Goal: Task Accomplishment & Management: Use online tool/utility

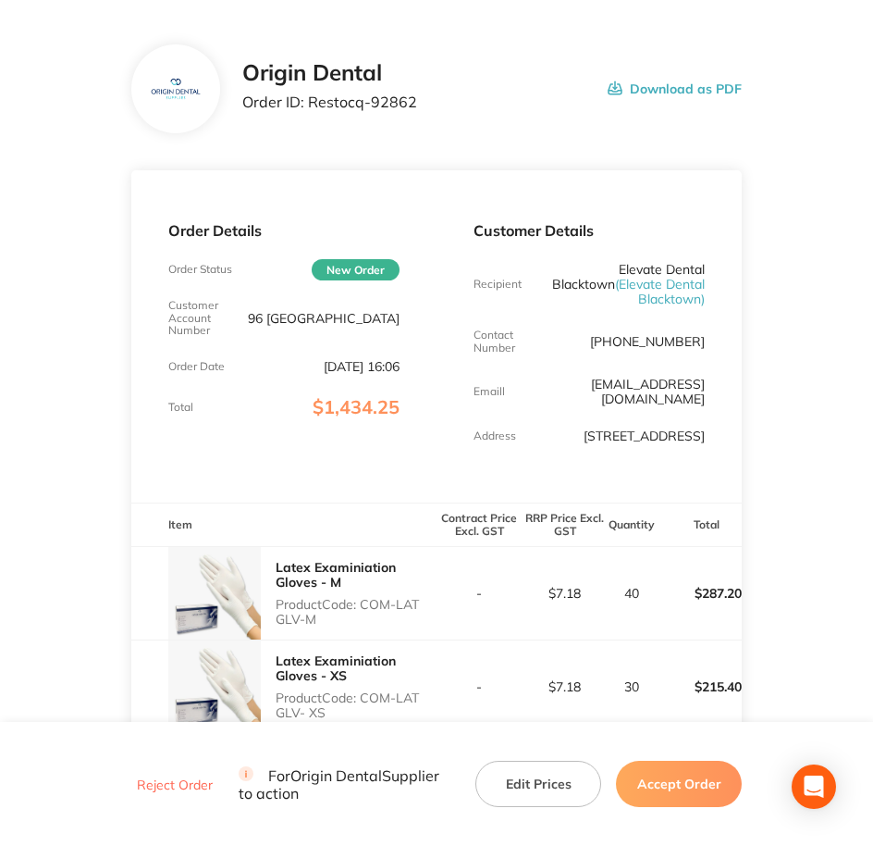
scroll to position [347, 0]
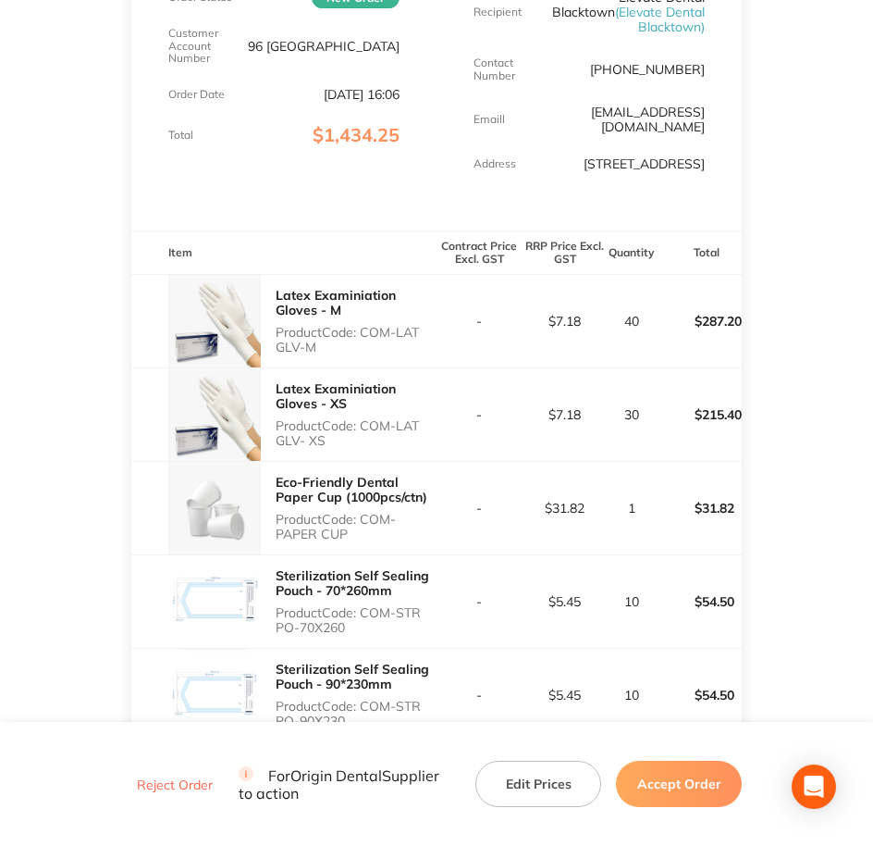
drag, startPoint x: 363, startPoint y: 327, endPoint x: 418, endPoint y: 346, distance: 58.5
click at [418, 346] on p "Product Code: COM-LAT GLV-M" at bounding box center [356, 340] width 161 height 30
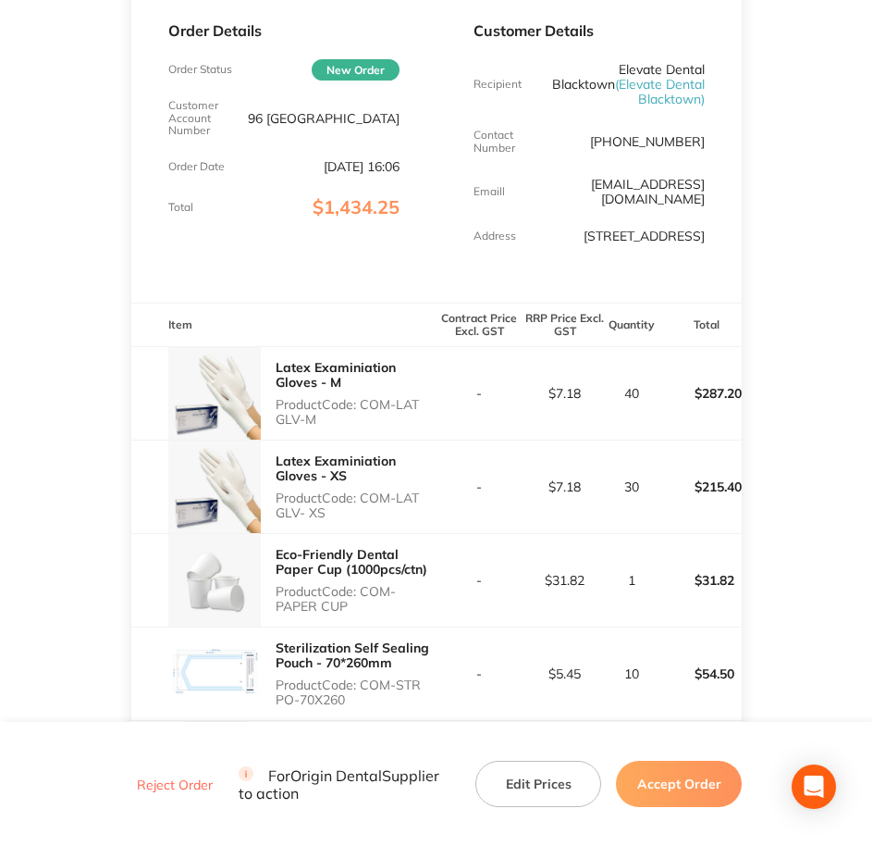
scroll to position [0, 0]
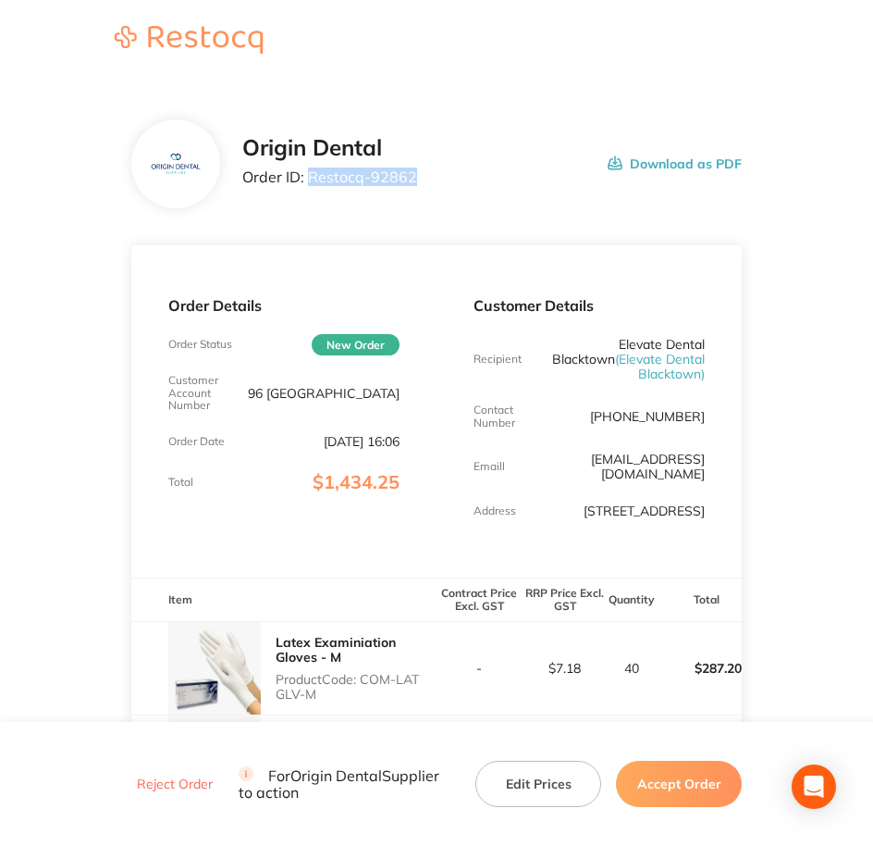
drag, startPoint x: 422, startPoint y: 183, endPoint x: 307, endPoint y: 199, distance: 115.8
click at [307, 199] on div "Origin Dental Order ID: Restocq- 92862 Download as PDF" at bounding box center [436, 163] width 611 height 89
copy p "Restocq- 92862"
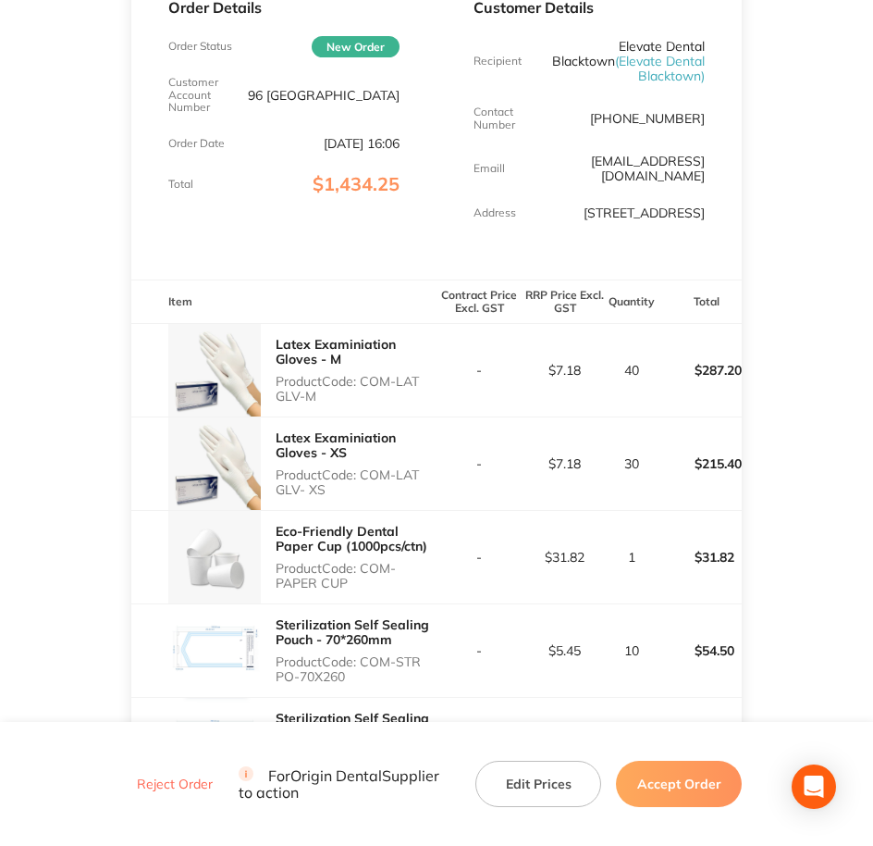
scroll to position [347, 0]
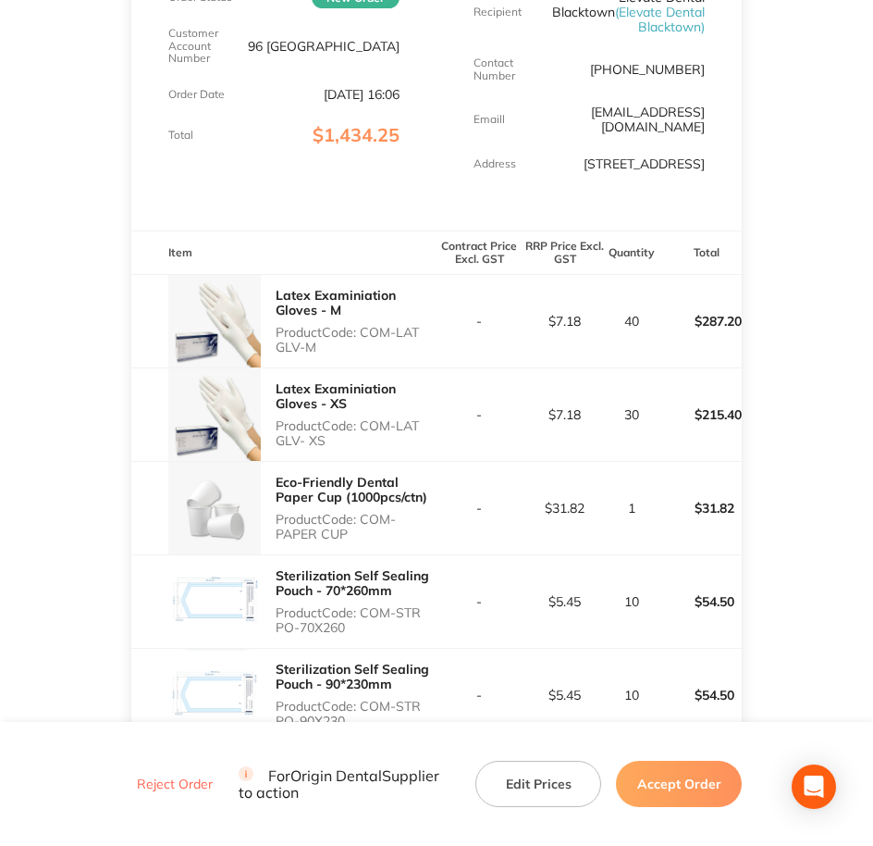
drag, startPoint x: 368, startPoint y: 335, endPoint x: 398, endPoint y: 345, distance: 31.3
click at [398, 345] on p "Product Code: COM-LAT GLV-M" at bounding box center [356, 340] width 161 height 30
drag, startPoint x: 398, startPoint y: 345, endPoint x: 406, endPoint y: 361, distance: 17.8
click at [406, 361] on div "Latex Examiniation Gloves - M Product Code: COM-LAT GLV-M" at bounding box center [356, 320] width 161 height 81
copy p "COM-LAT GLV-M"
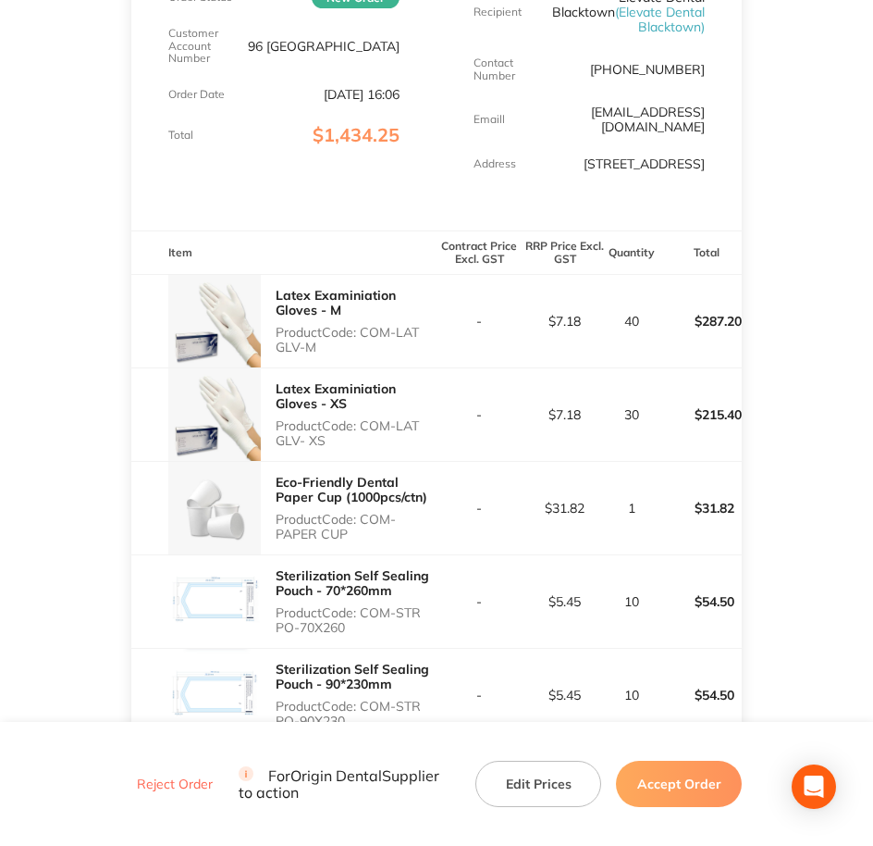
click at [365, 422] on p "Product Code: COM-LAT GLV- XS" at bounding box center [356, 433] width 161 height 30
click at [364, 422] on p "Product Code: COM-LAT GLV- XS" at bounding box center [356, 433] width 161 height 30
drag, startPoint x: 362, startPoint y: 424, endPoint x: 387, endPoint y: 452, distance: 38.0
click at [387, 452] on div "Latex Examiniation Gloves - XS Product Code: COM-LAT GLV- XS" at bounding box center [356, 414] width 161 height 81
copy p "COM-LAT GLV- XS"
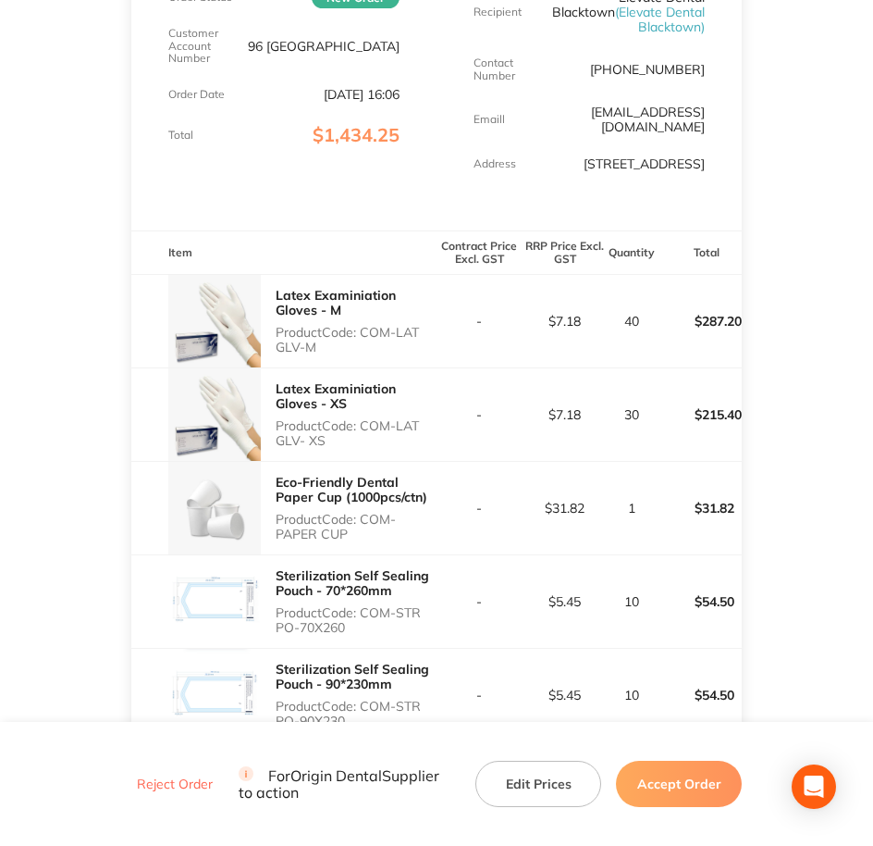
drag, startPoint x: 365, startPoint y: 520, endPoint x: 405, endPoint y: 532, distance: 41.6
click at [405, 532] on p "Product Code: COM-PAPER CUP" at bounding box center [356, 527] width 161 height 30
copy p "COM-PAPER CUP"
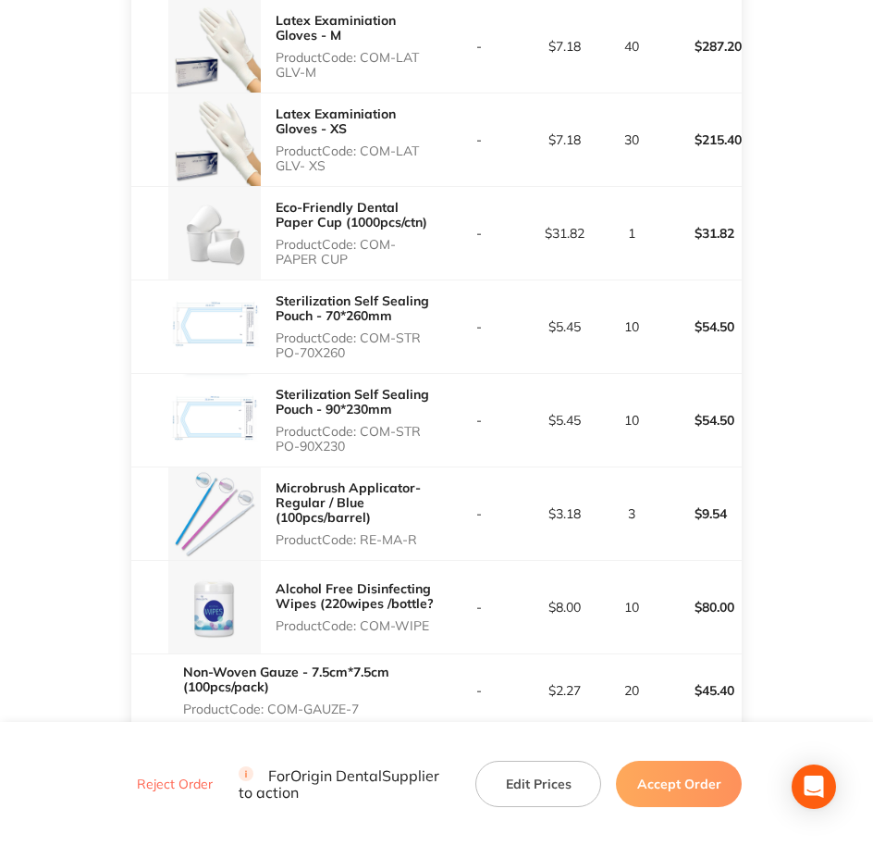
scroll to position [694, 0]
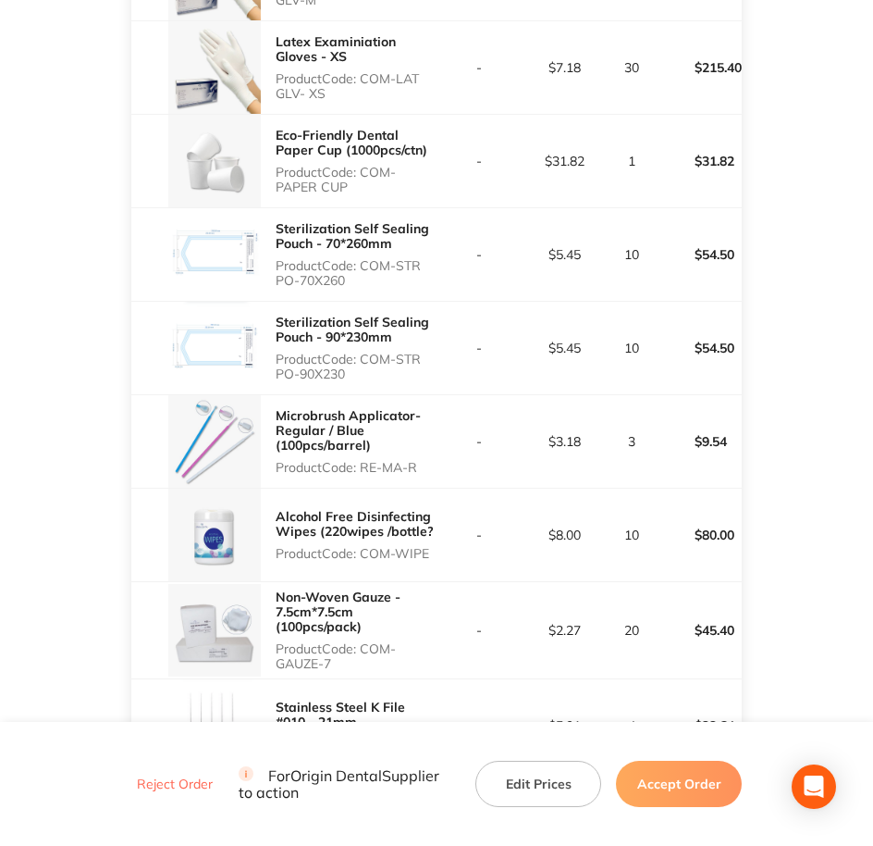
drag, startPoint x: 364, startPoint y: 258, endPoint x: 409, endPoint y: 277, distance: 48.1
click at [409, 277] on p "Product Code: COM-STR PO-70X260" at bounding box center [356, 273] width 161 height 30
copy p "COM-STR PO-70X260"
drag, startPoint x: 364, startPoint y: 356, endPoint x: 396, endPoint y: 367, distance: 33.4
click at [396, 367] on p "Product Code: COM-STR PO-90X230" at bounding box center [356, 367] width 161 height 30
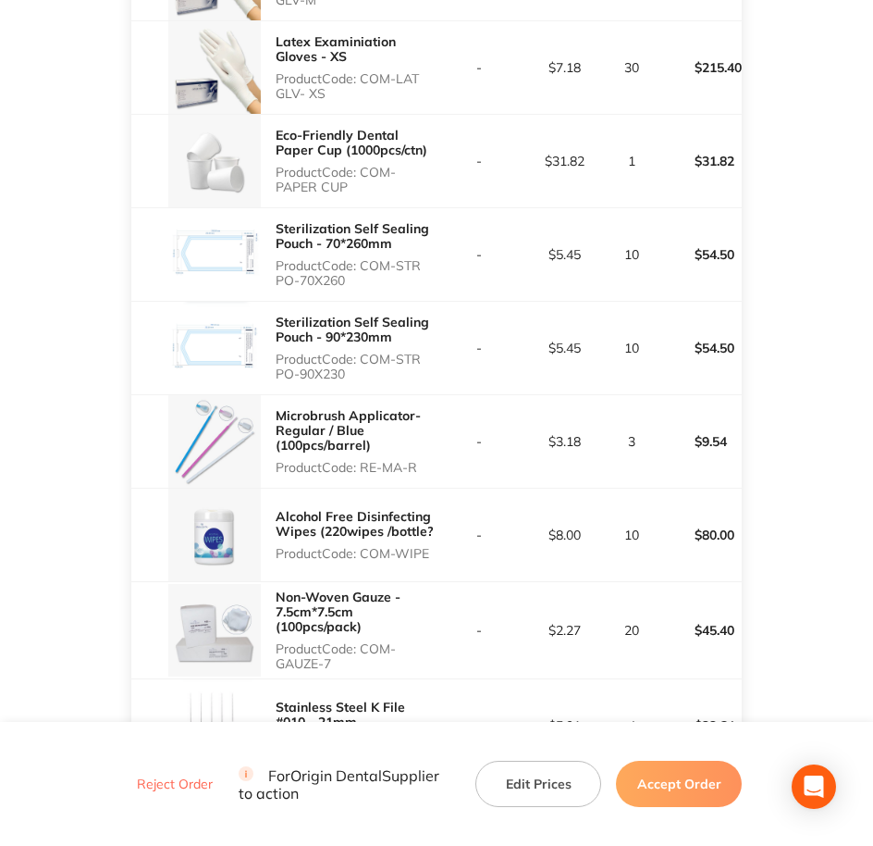
copy p "COM-STR PO-90X230"
drag, startPoint x: 362, startPoint y: 468, endPoint x: 425, endPoint y: 467, distance: 62.9
click at [425, 467] on p "Product Code: RE-MA-R" at bounding box center [356, 467] width 161 height 15
copy p "RE-MA-R"
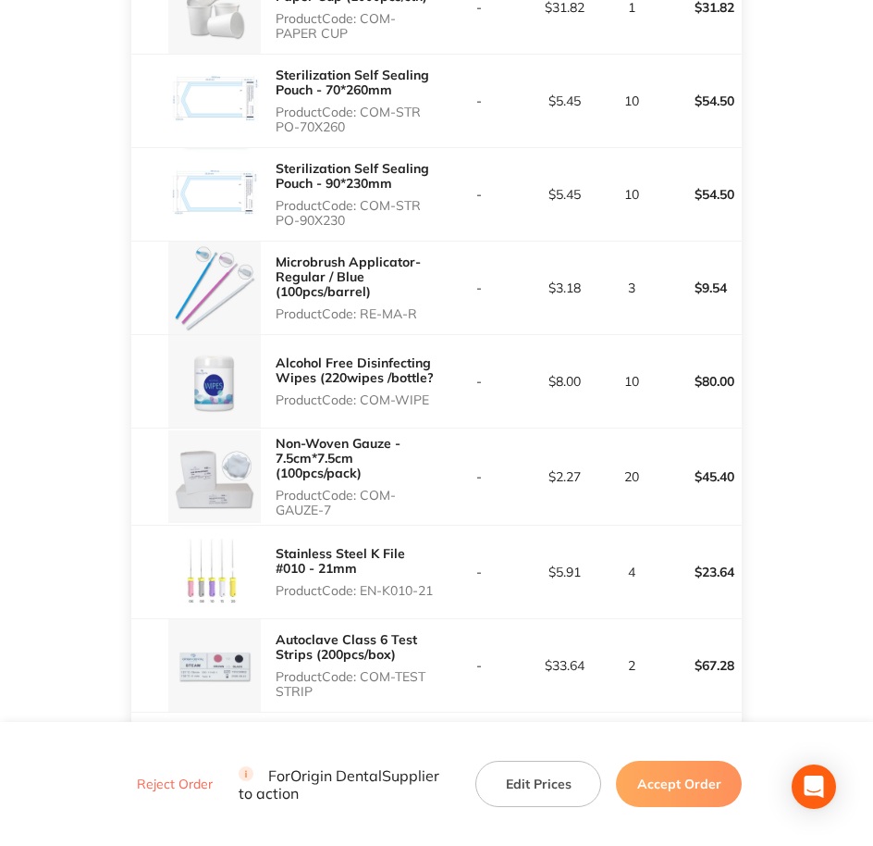
scroll to position [925, 0]
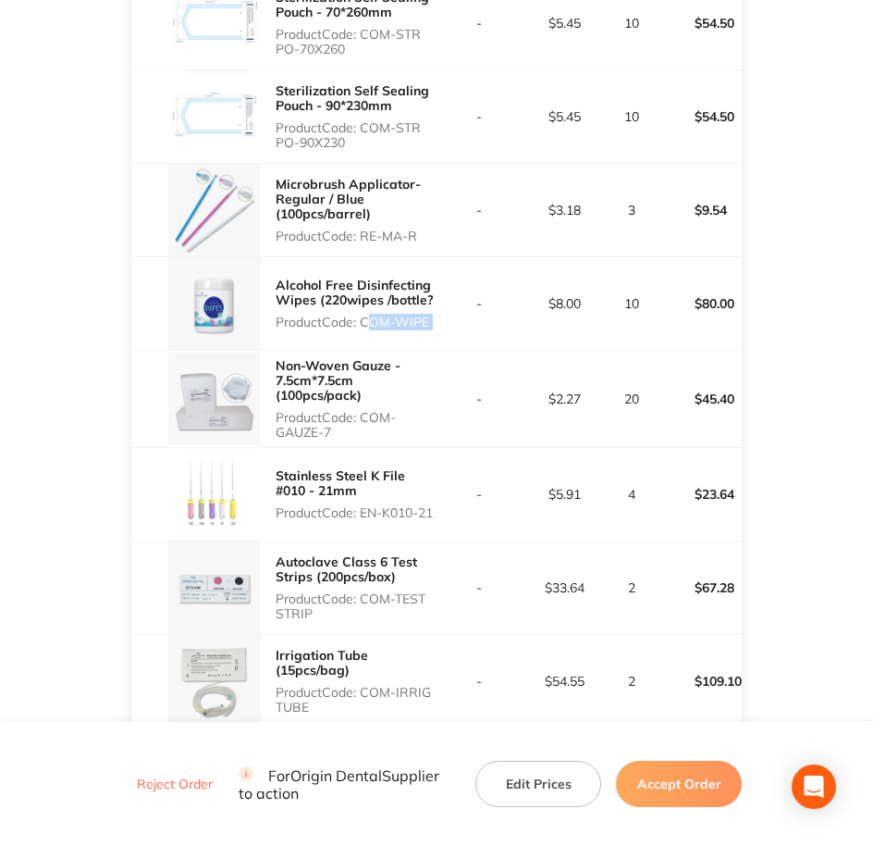
drag, startPoint x: 363, startPoint y: 324, endPoint x: 440, endPoint y: 324, distance: 77.7
click at [440, 324] on tr "Alcohol Free Disinfecting Wipes (220wipes /bottle? Product Code: COM-WIPE - $8.…" at bounding box center [436, 302] width 611 height 93
copy p "COM-WIPE"
drag, startPoint x: 377, startPoint y: 418, endPoint x: 398, endPoint y: 429, distance: 24.0
click at [398, 429] on p "Product Code: COM-GAUZE-7" at bounding box center [356, 425] width 161 height 30
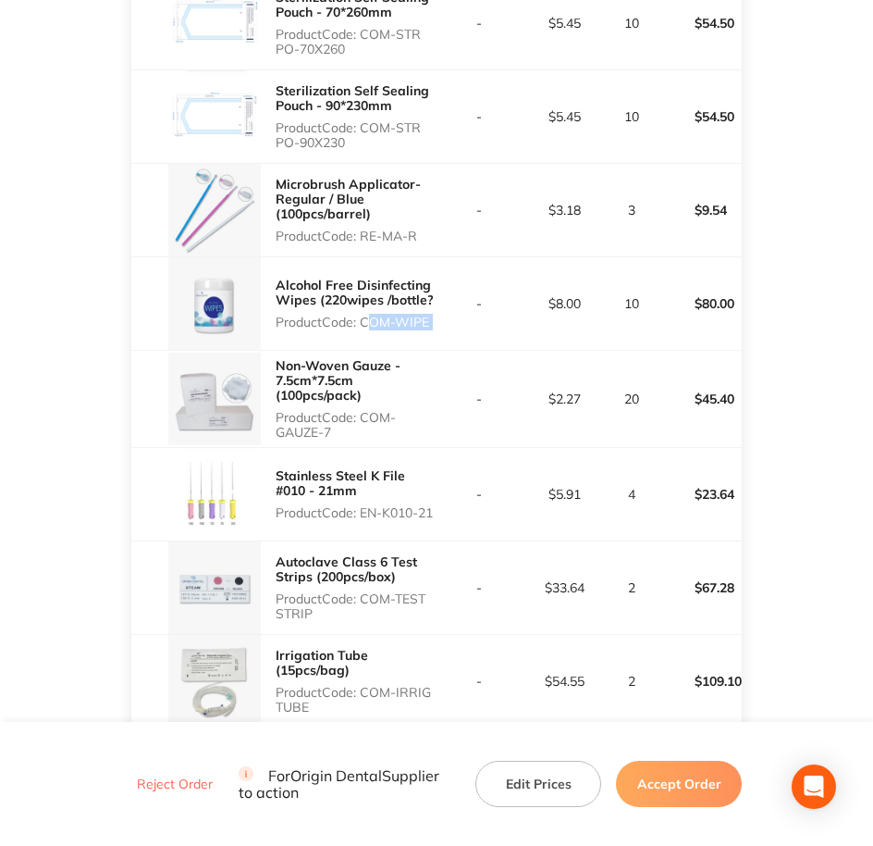
copy p "COM-GAUZE-7"
drag, startPoint x: 366, startPoint y: 503, endPoint x: 441, endPoint y: 508, distance: 75.1
click at [441, 508] on tr "Stainless Steel K File #010 - 21mm Product Code: EN-K010-21 - $5.91 4 $23.64" at bounding box center [436, 494] width 611 height 93
copy p "EN-K010-21"
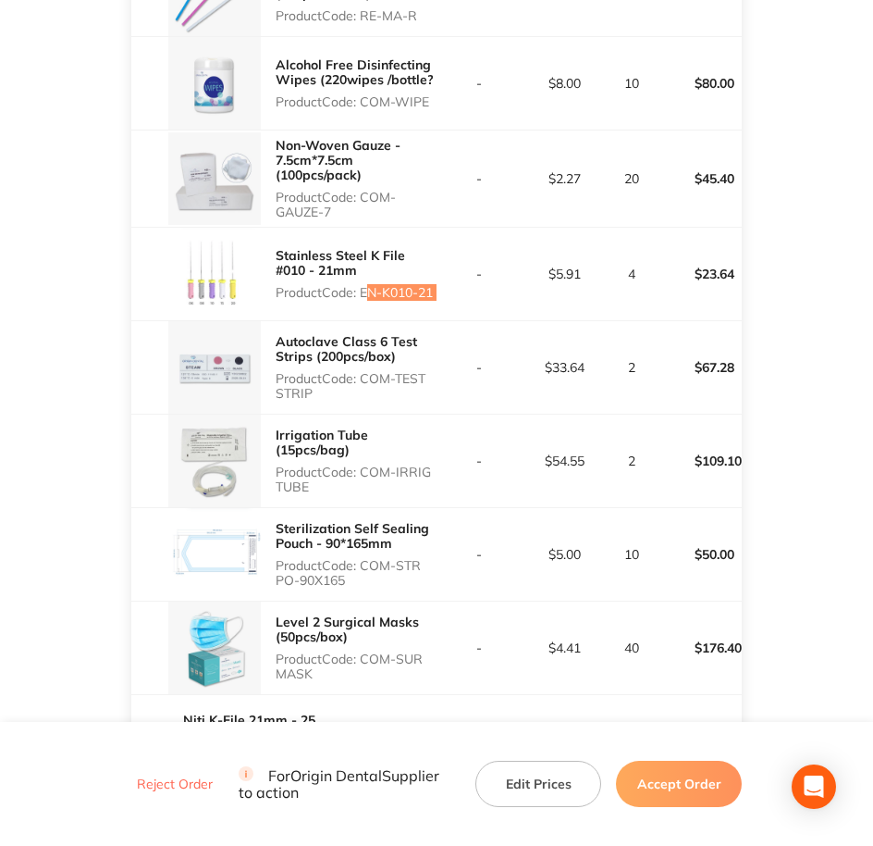
scroll to position [1156, 0]
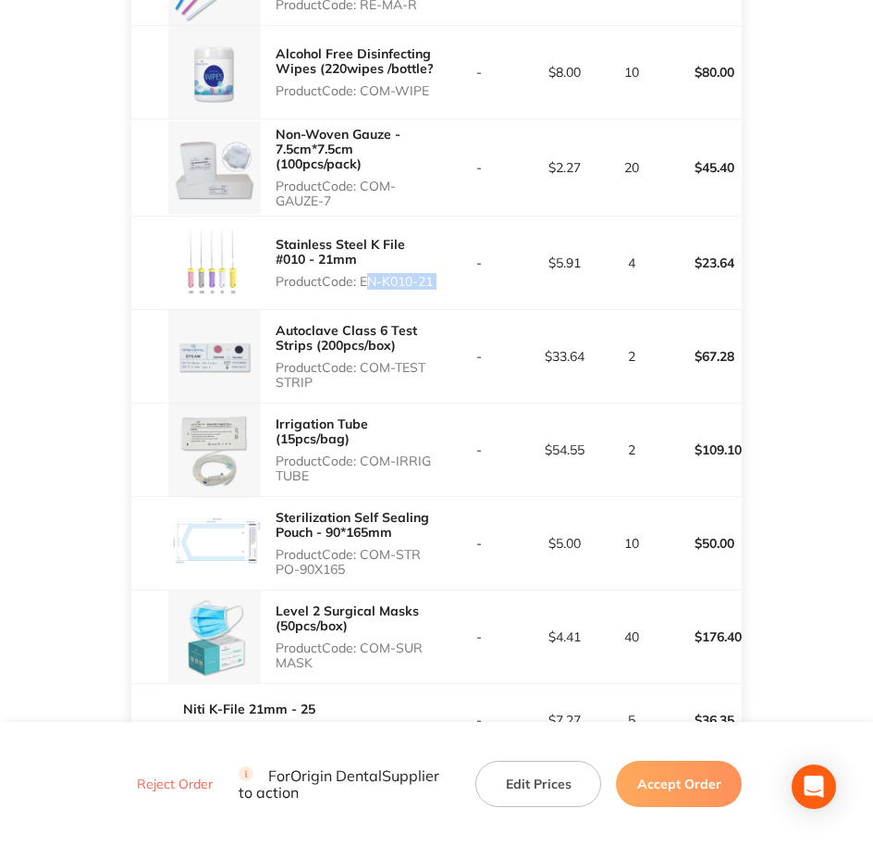
drag, startPoint x: 364, startPoint y: 373, endPoint x: 428, endPoint y: 395, distance: 68.5
click at [428, 395] on div "Autoclave Class 6 Test Strips (200pcs/box) Product Code: COM-TEST STRIP" at bounding box center [356, 355] width 161 height 81
drag, startPoint x: 366, startPoint y: 458, endPoint x: 414, endPoint y: 471, distance: 49.8
click at [414, 471] on p "Product Code: COM-IRRIG TUBE" at bounding box center [356, 468] width 161 height 30
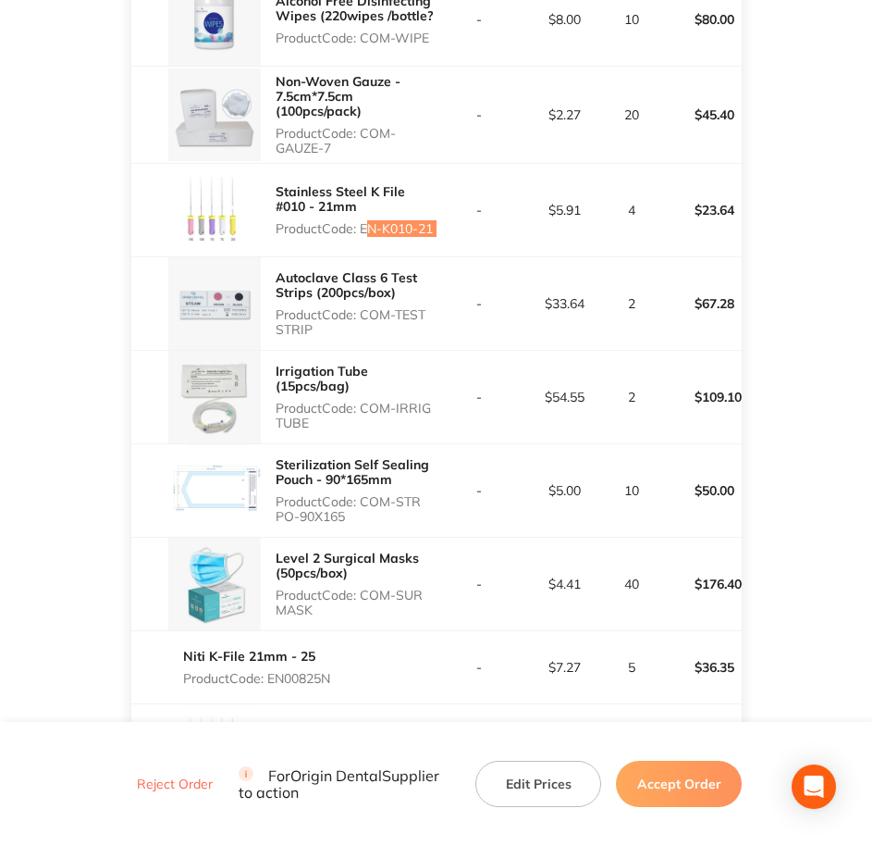
scroll to position [1388, 0]
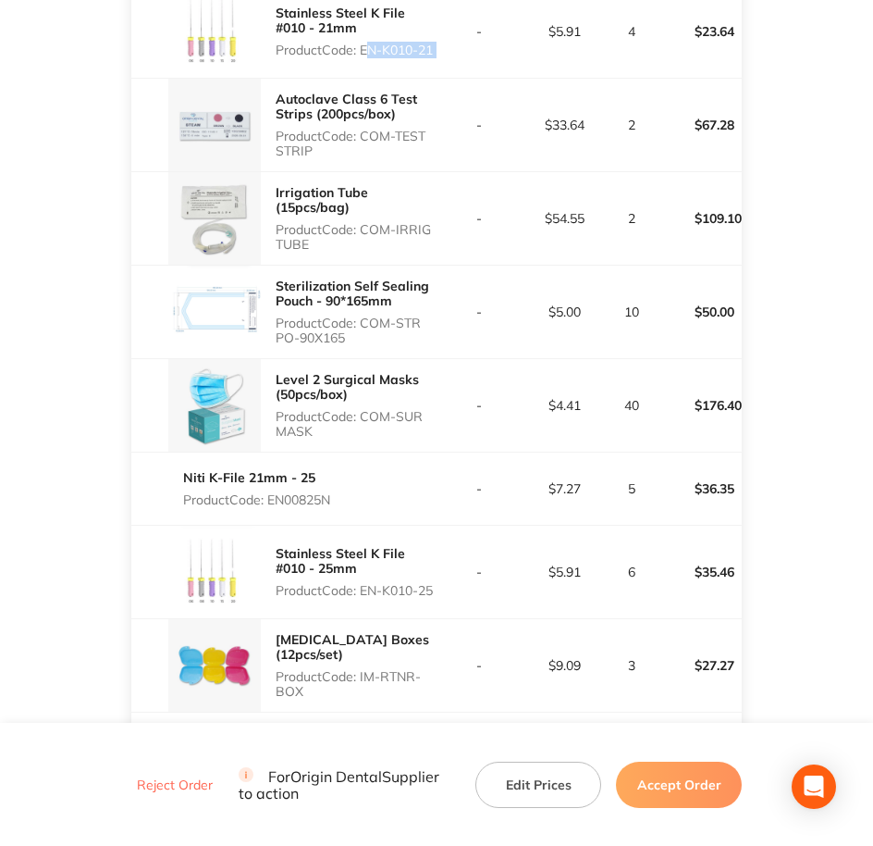
drag, startPoint x: 365, startPoint y: 327, endPoint x: 406, endPoint y: 334, distance: 41.2
click at [406, 334] on p "Product Code: COM-STR PO-90X165" at bounding box center [356, 330] width 161 height 30
drag, startPoint x: 364, startPoint y: 415, endPoint x: 423, endPoint y: 427, distance: 59.5
click at [423, 427] on p "Product Code: COM-SUR MASK" at bounding box center [356, 424] width 161 height 30
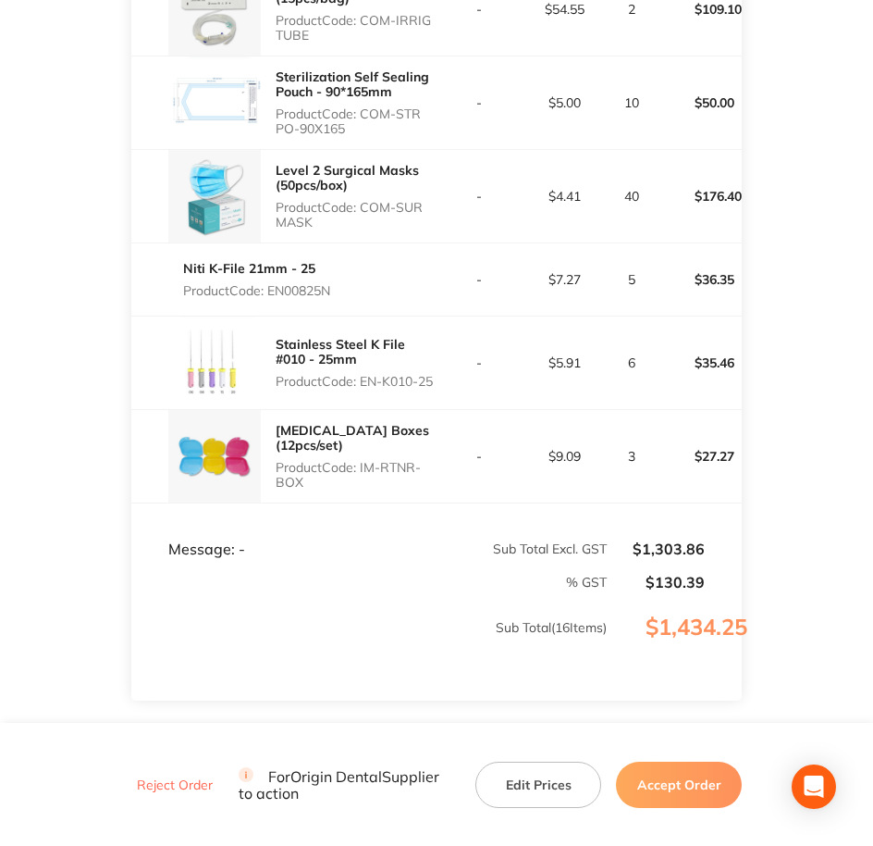
scroll to position [1619, 0]
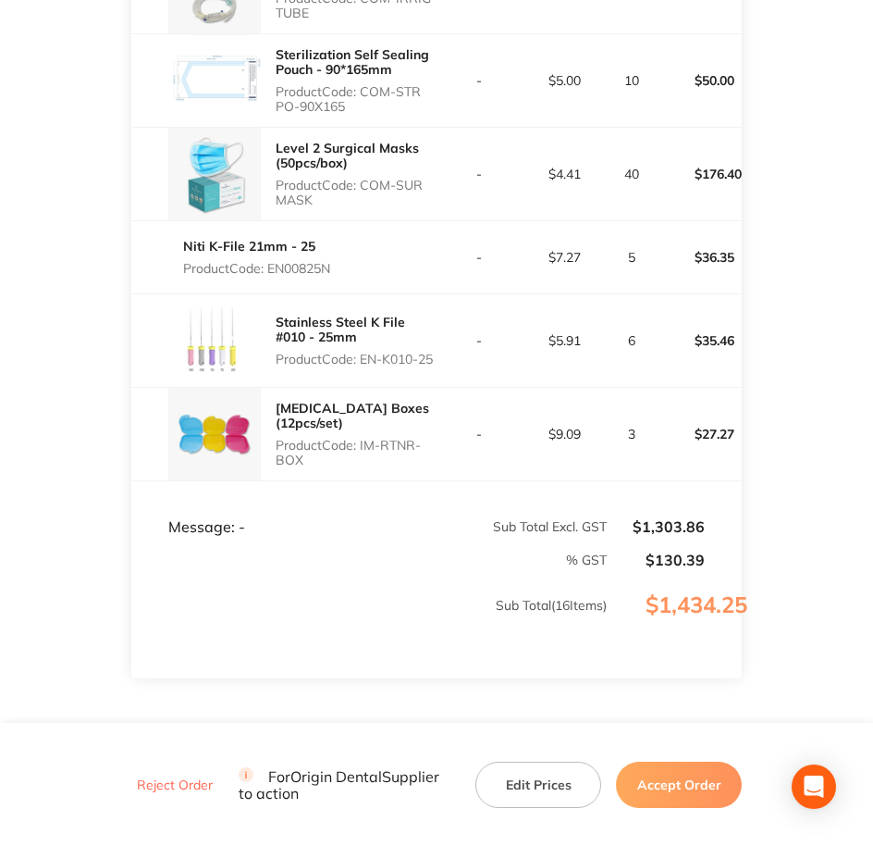
drag, startPoint x: 270, startPoint y: 268, endPoint x: 364, endPoint y: 266, distance: 93.5
click at [364, 266] on div "Niti K-File 21mm - 25 Product Code: EN00825N" at bounding box center [283, 257] width 305 height 52
drag, startPoint x: 364, startPoint y: 348, endPoint x: 411, endPoint y: 367, distance: 51.0
click at [411, 366] on p "Product Code: EN-K010-25" at bounding box center [356, 359] width 161 height 15
drag, startPoint x: 362, startPoint y: 444, endPoint x: 438, endPoint y: 463, distance: 79.2
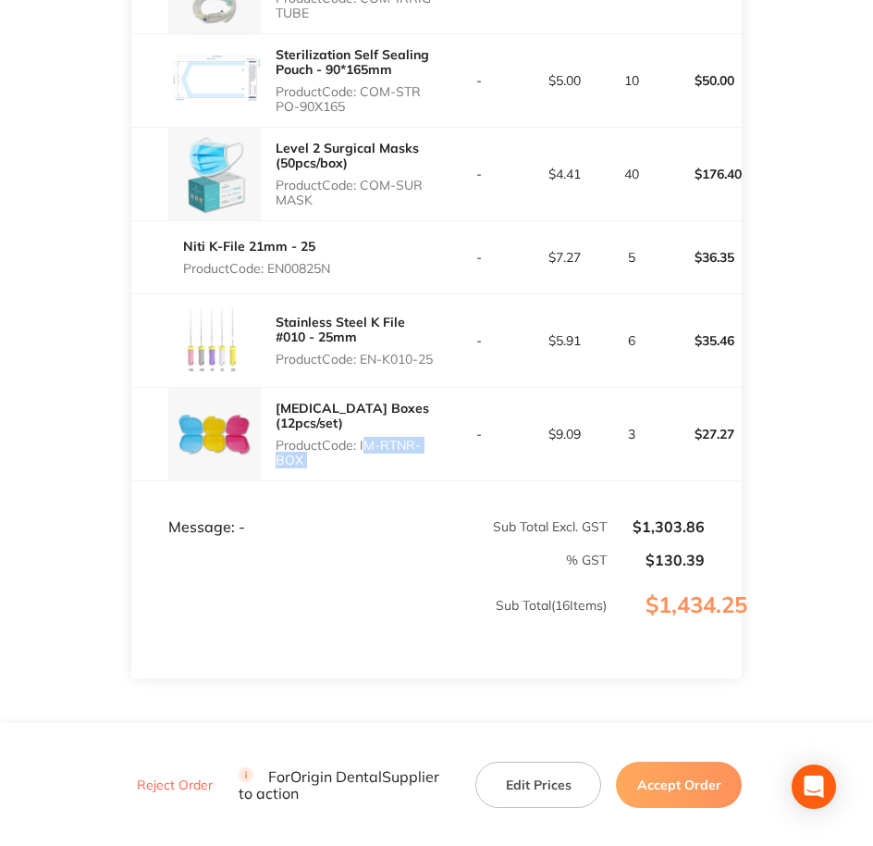
click at [438, 463] on tr "Retainer Boxes (12pcs/set) Product Code: IM-RTNR-BOX - $9.09 3 $27.27" at bounding box center [436, 434] width 611 height 93
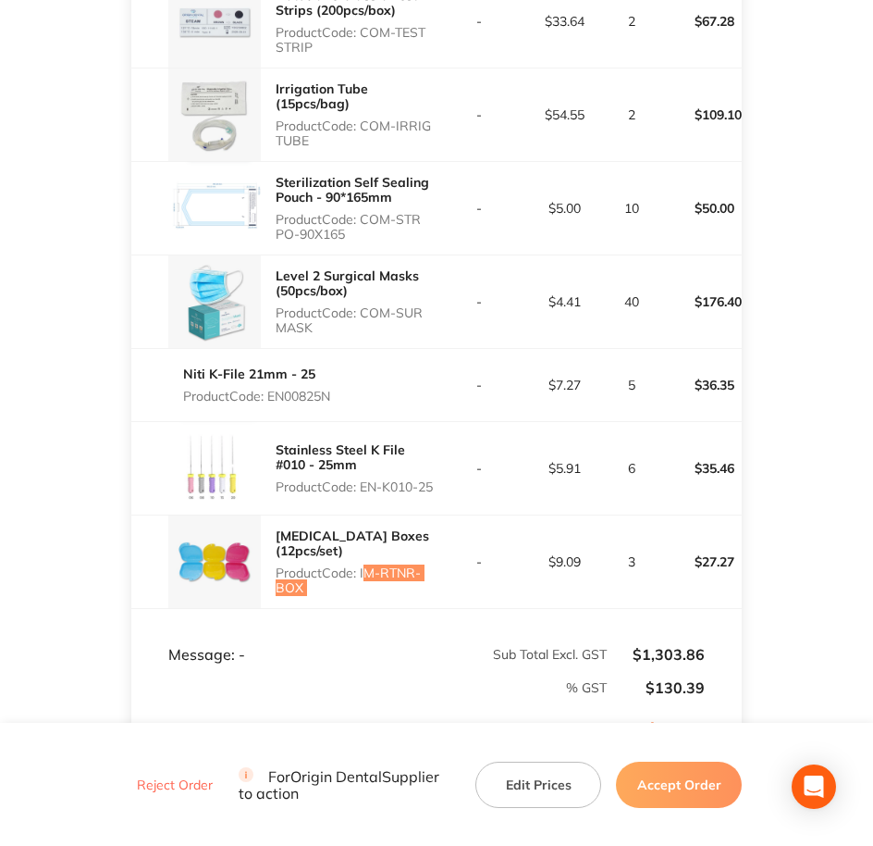
scroll to position [1503, 0]
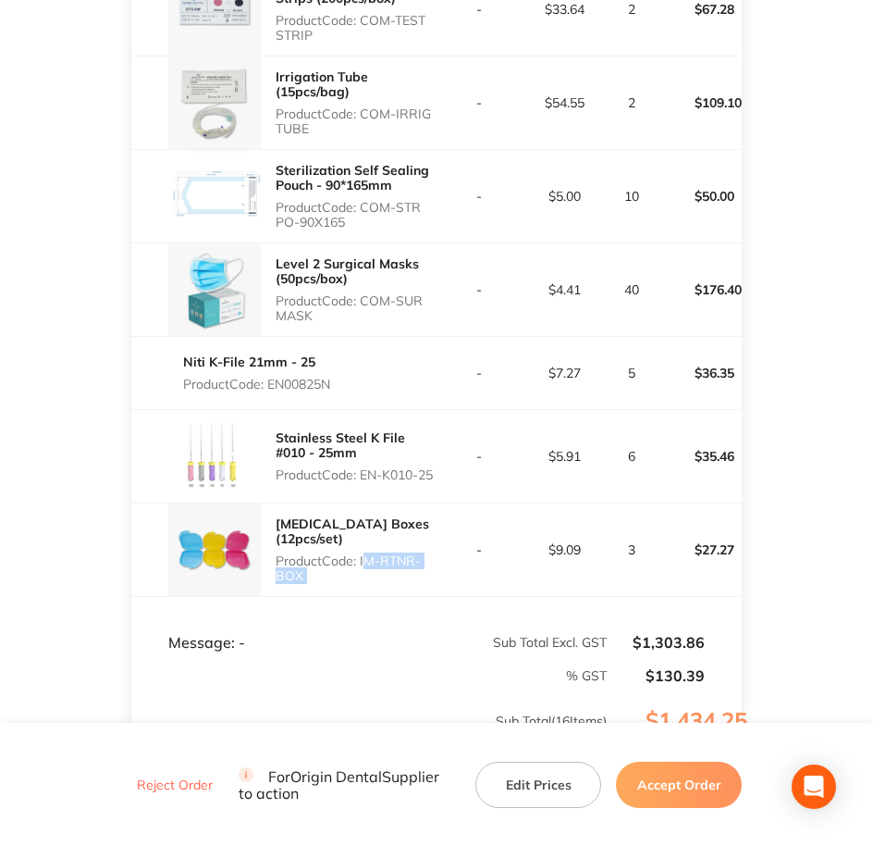
click at [653, 782] on button "Accept Order" at bounding box center [679, 783] width 126 height 46
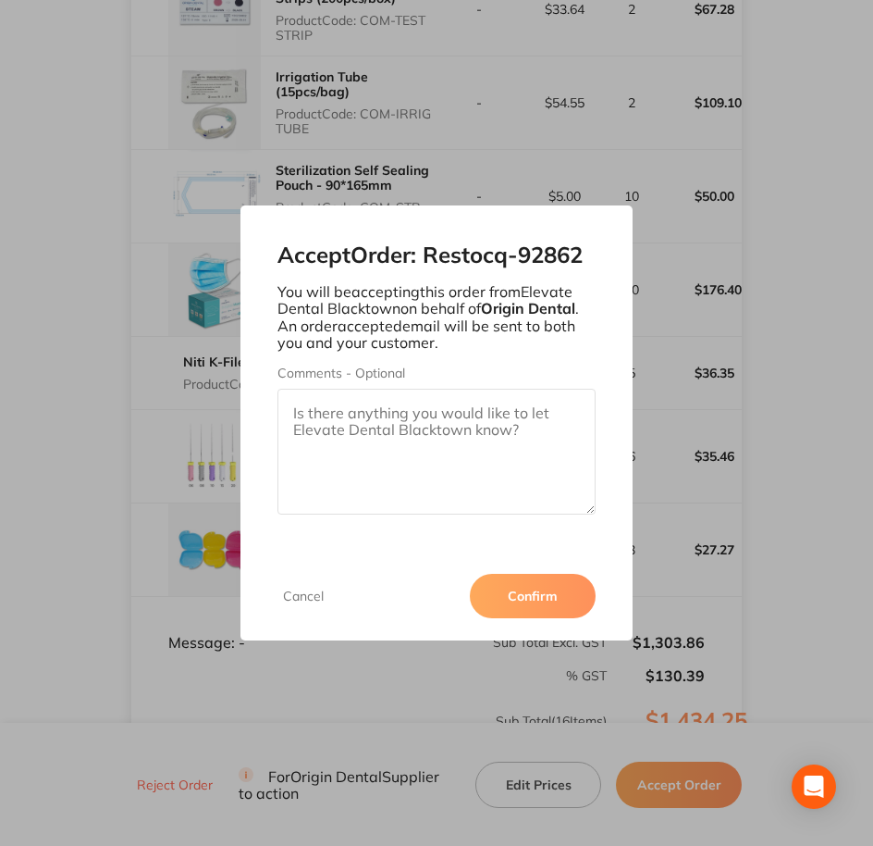
click at [388, 441] on textarea "Comments - Optional" at bounding box center [437, 452] width 319 height 126
paste textarea "SO-00001008"
type textarea "SO-00001008"
click at [526, 574] on button "Confirm" at bounding box center [533, 596] width 126 height 44
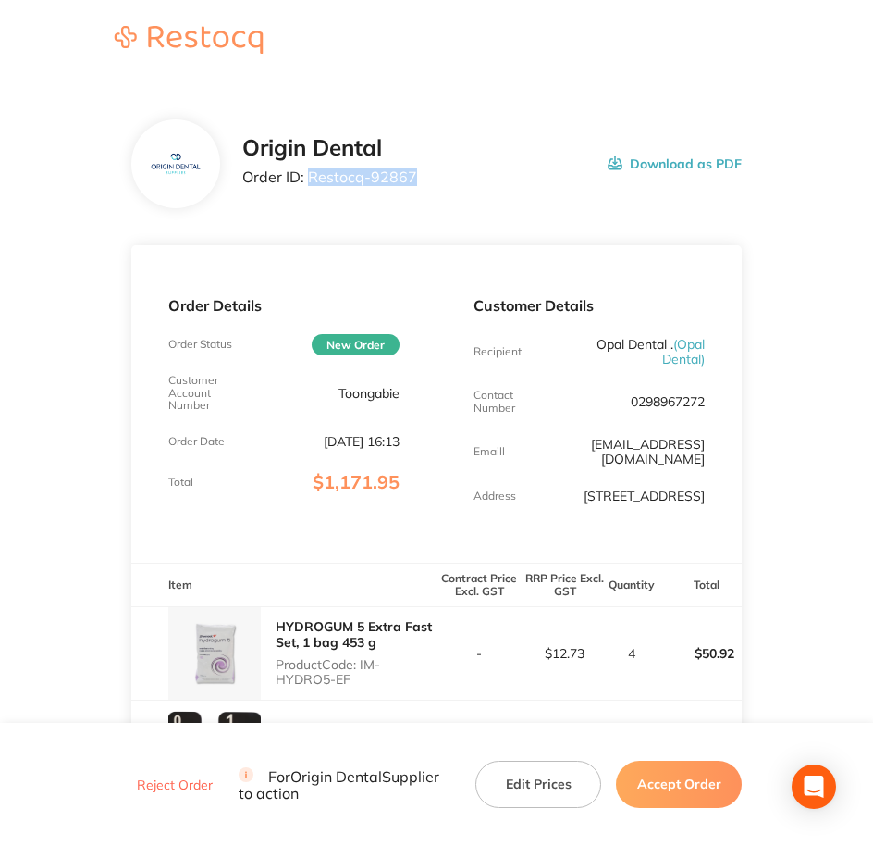
drag, startPoint x: 426, startPoint y: 187, endPoint x: 305, endPoint y: 179, distance: 120.5
click at [305, 179] on div "Origin Dental Order ID: Restocq- 92867 Download as PDF" at bounding box center [492, 163] width 500 height 57
copy p "Restocq- 92867"
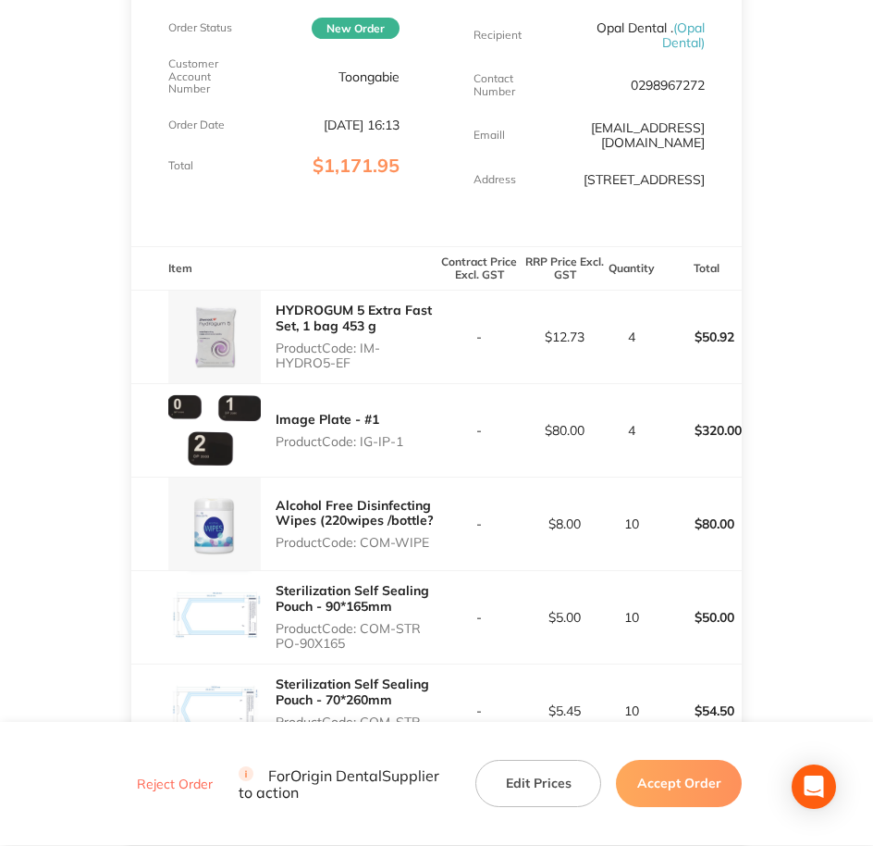
scroll to position [347, 0]
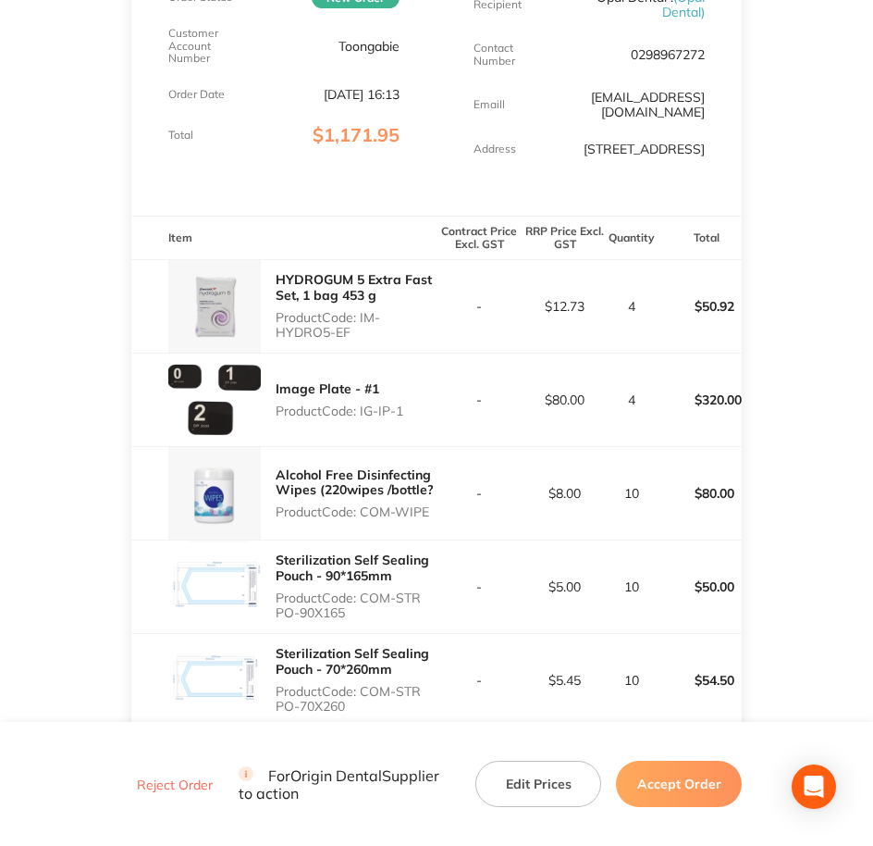
click at [365, 318] on p "Product Code: IM-HYDRO5-EF" at bounding box center [356, 325] width 161 height 30
drag, startPoint x: 363, startPoint y: 318, endPoint x: 390, endPoint y: 336, distance: 32.9
click at [390, 336] on p "Product Code: IM-HYDRO5-EF" at bounding box center [356, 325] width 161 height 30
copy p "IM-HYDRO5-EF"
click at [354, 414] on p "Product Code: IG-IP-1" at bounding box center [340, 410] width 128 height 15
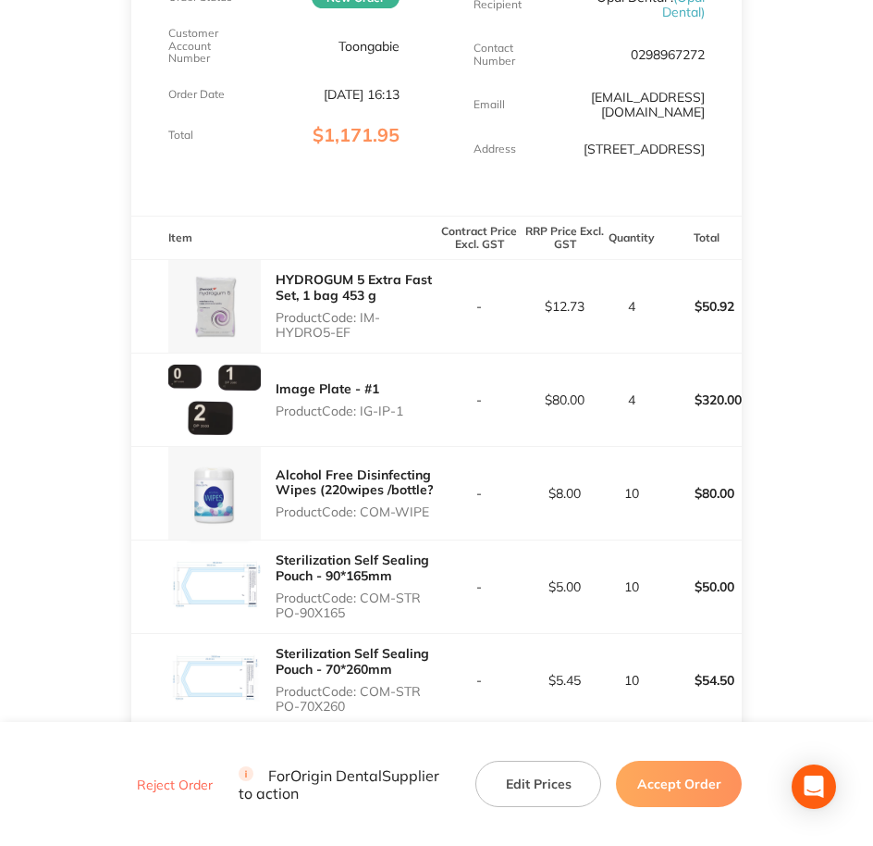
drag, startPoint x: 354, startPoint y: 414, endPoint x: 365, endPoint y: 414, distance: 11.1
click at [365, 414] on p "Product Code: IG-IP-1" at bounding box center [340, 410] width 128 height 15
drag, startPoint x: 362, startPoint y: 414, endPoint x: 423, endPoint y: 405, distance: 61.6
click at [423, 405] on div "Image Plate - #1 Product Code: IG-IP-1" at bounding box center [283, 399] width 305 height 93
copy p "IG-IP-1"
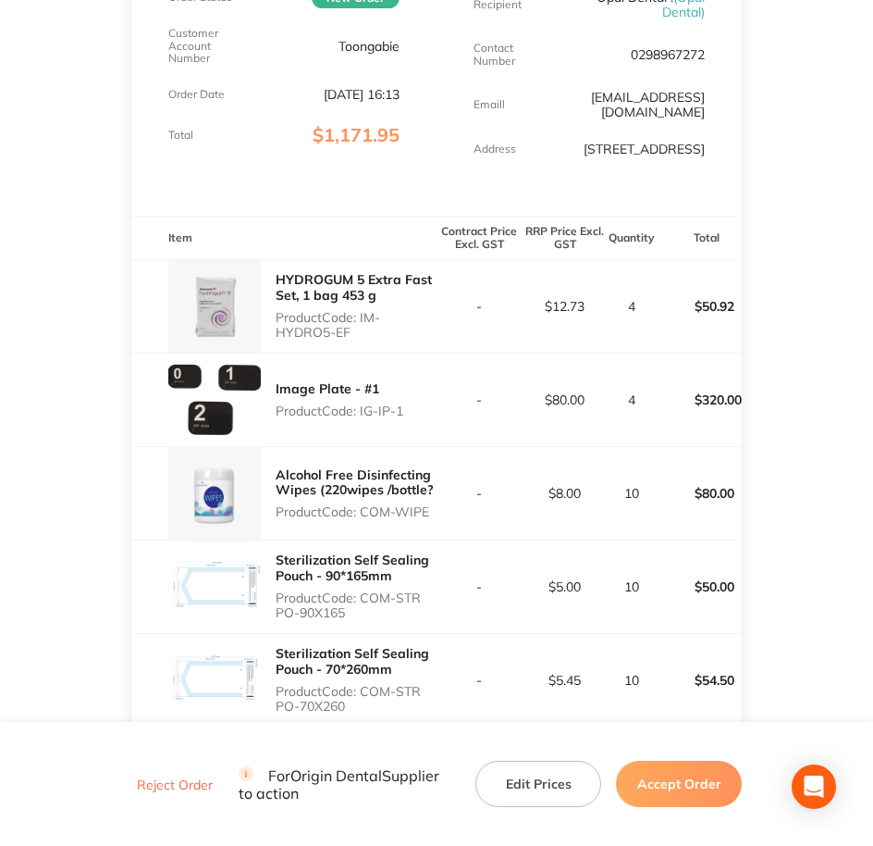
drag, startPoint x: 363, startPoint y: 513, endPoint x: 435, endPoint y: 513, distance: 72.2
click at [435, 513] on p "Product Code: COM-WIPE" at bounding box center [356, 511] width 161 height 15
copy p "COM-WIPE"
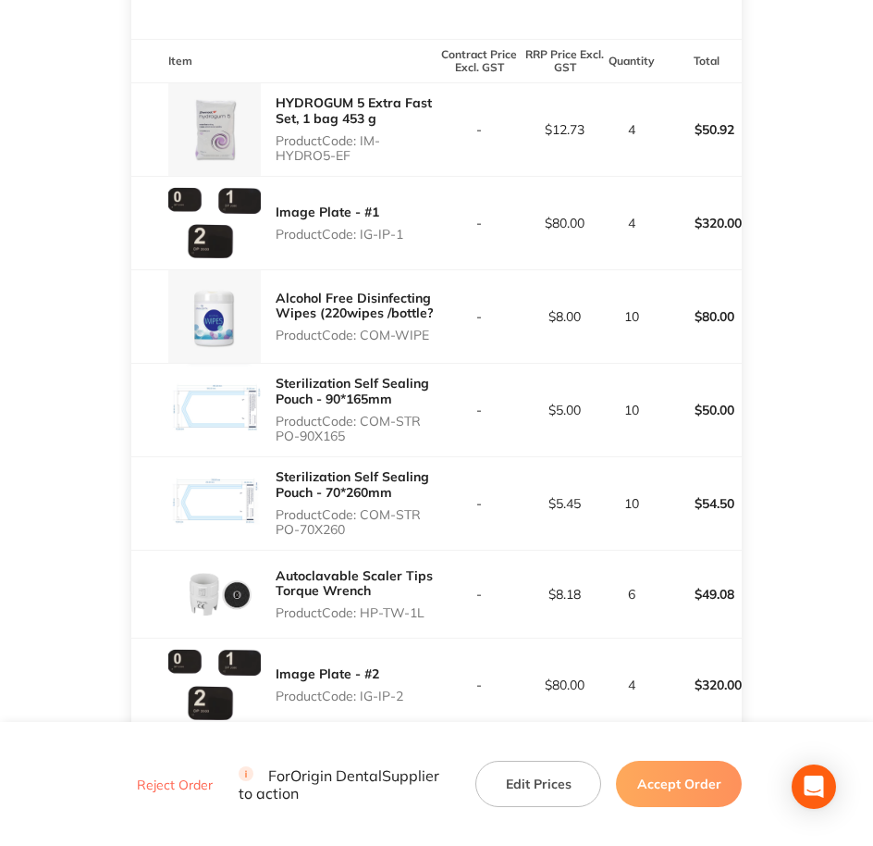
scroll to position [578, 0]
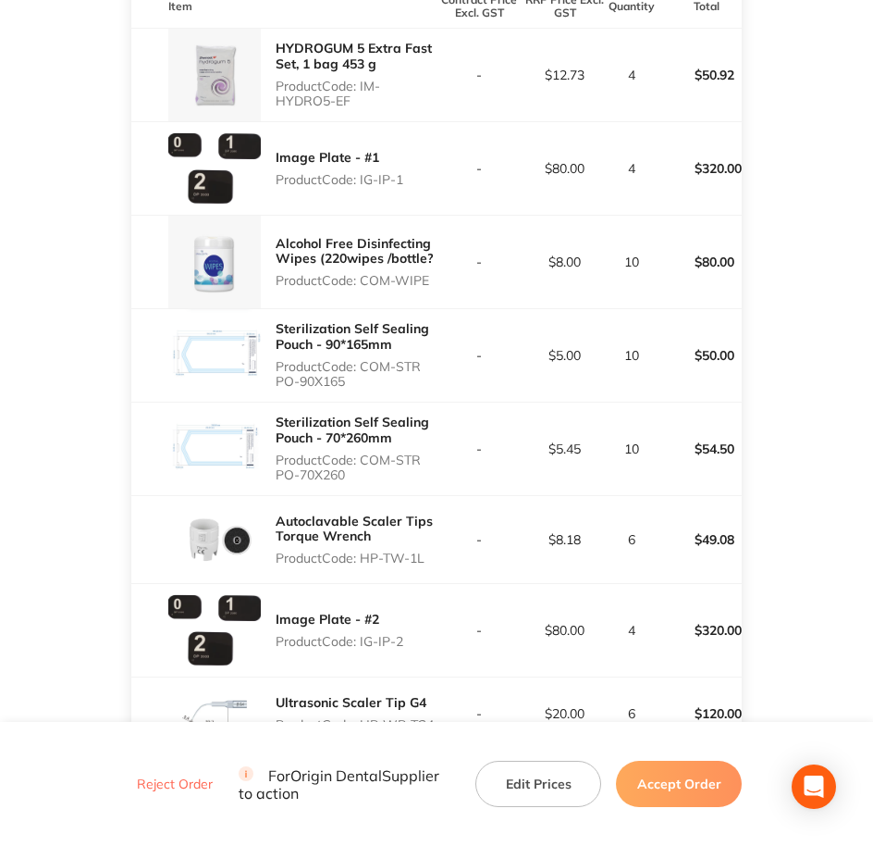
drag, startPoint x: 364, startPoint y: 366, endPoint x: 397, endPoint y: 381, distance: 36.4
click at [397, 381] on p "Product Code: COM-STR PO-90X165" at bounding box center [356, 374] width 161 height 30
copy p "COM-STR PO-90X165"
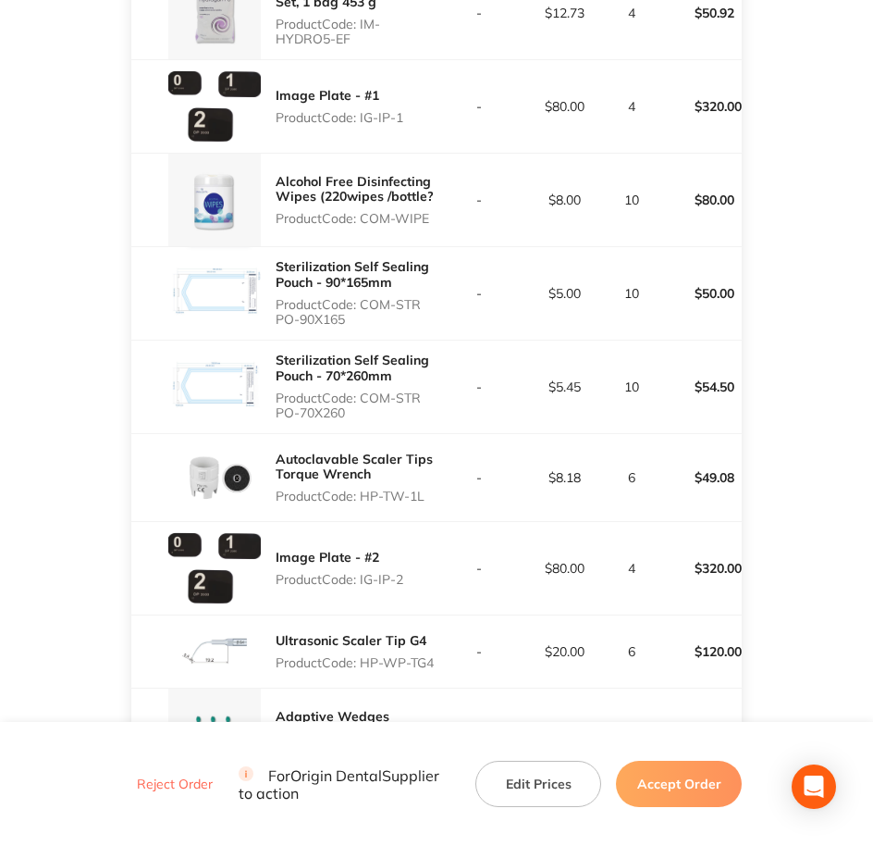
scroll to position [809, 0]
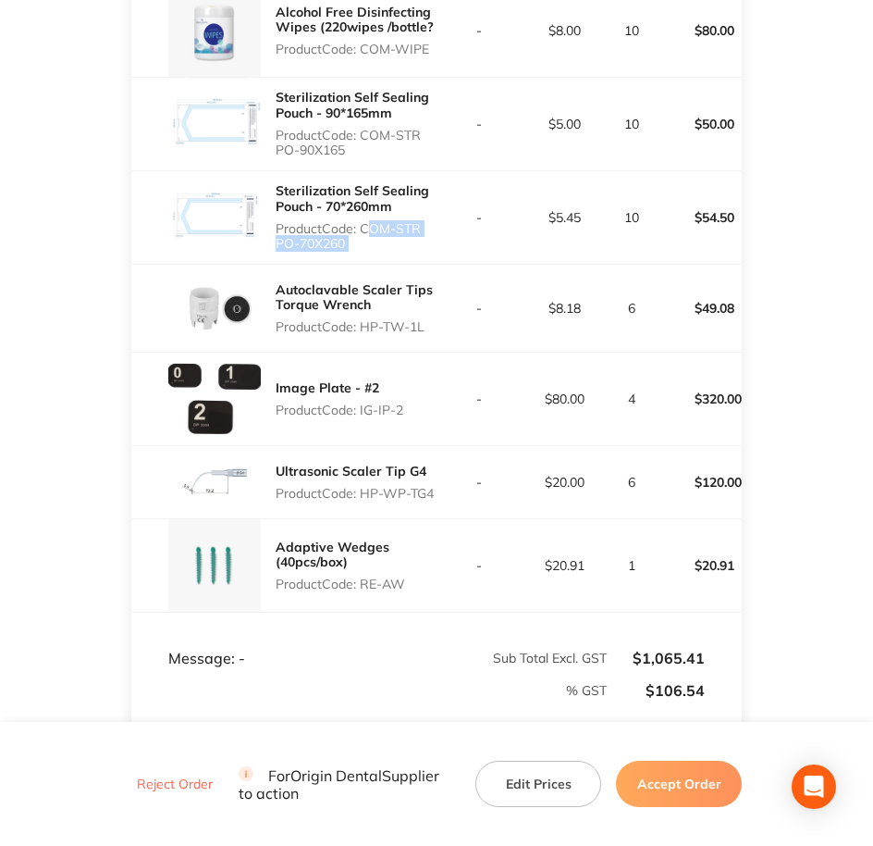
drag, startPoint x: 363, startPoint y: 228, endPoint x: 438, endPoint y: 253, distance: 78.7
click at [438, 253] on tr "Sterilization Self Sealing Pouch - 70*260mm Product Code: COM-STR PO-70X260 - $…" at bounding box center [436, 216] width 611 height 93
copy p "COM-STR PO-70X260"
drag, startPoint x: 361, startPoint y: 326, endPoint x: 439, endPoint y: 336, distance: 79.3
click at [439, 336] on tr "Autoclavable Scaler Tips Torque Wrench Product Code: HP-TW-1L - $8.18 6 $49.08" at bounding box center [436, 308] width 611 height 88
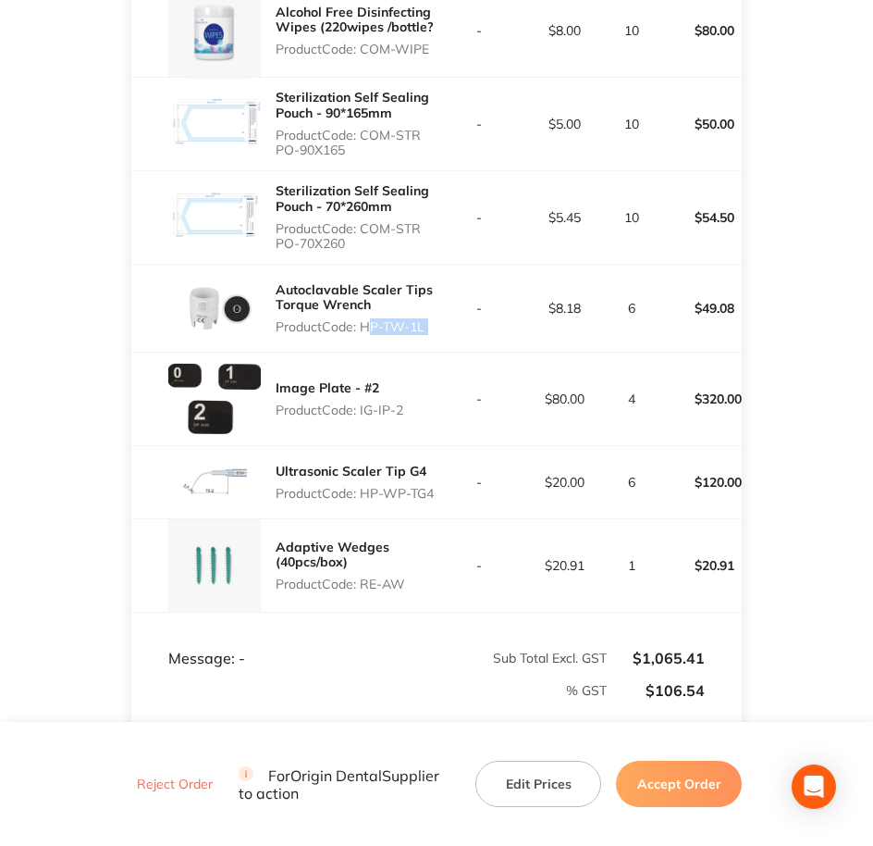
copy p "HP-TW-1L"
drag, startPoint x: 359, startPoint y: 411, endPoint x: 415, endPoint y: 415, distance: 56.6
click at [415, 415] on div "Image Plate - #2 Product Code: IG-IP-2" at bounding box center [283, 398] width 305 height 93
click at [349, 414] on p "Product Code: IG-IP-2" at bounding box center [340, 409] width 128 height 15
click at [364, 412] on p "Product Code: IG-IP-2" at bounding box center [340, 409] width 128 height 15
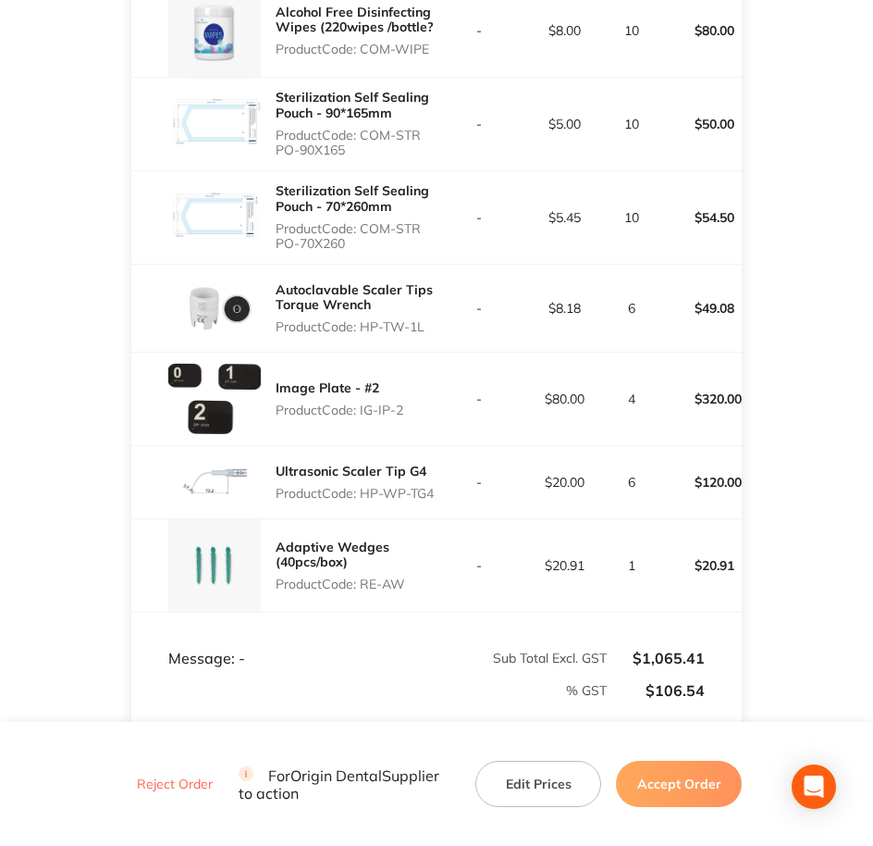
drag, startPoint x: 363, startPoint y: 414, endPoint x: 402, endPoint y: 412, distance: 39.9
click at [402, 412] on p "Product Code: IG-IP-2" at bounding box center [340, 409] width 128 height 15
copy p "IG-IP-2"
drag, startPoint x: 364, startPoint y: 488, endPoint x: 408, endPoint y: 500, distance: 44.9
click at [408, 500] on p "Product Code: HP-WP-TG4" at bounding box center [355, 493] width 158 height 15
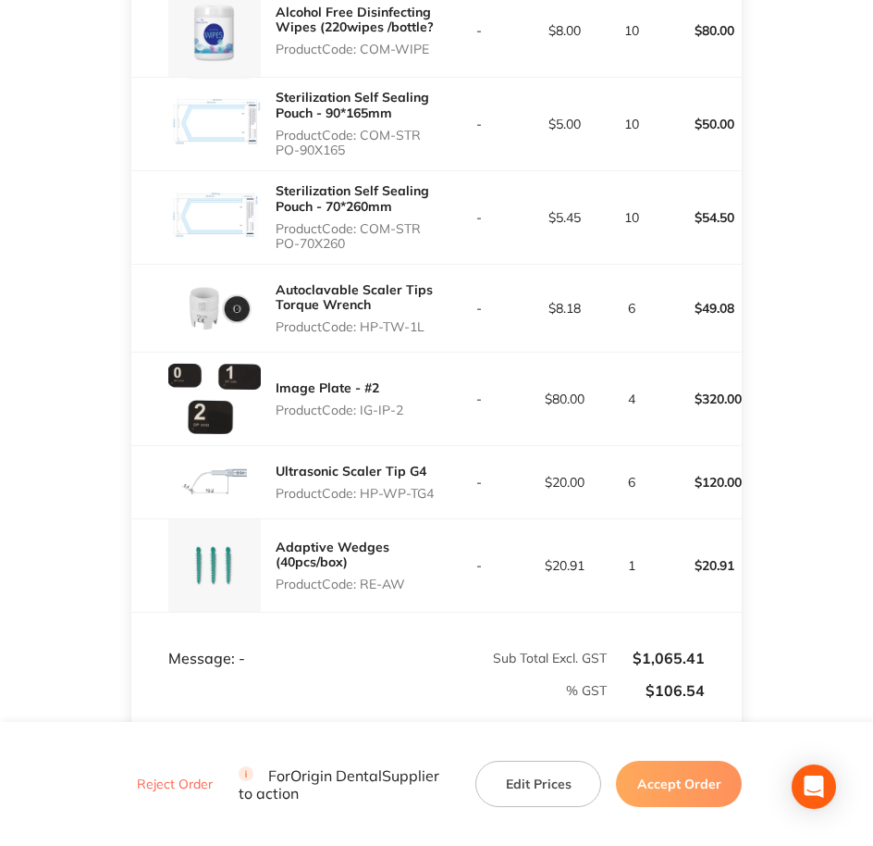
copy p "HP-WP-TG4"
drag, startPoint x: 363, startPoint y: 580, endPoint x: 416, endPoint y: 586, distance: 53.9
click at [416, 586] on p "Product Code: RE-AW" at bounding box center [356, 583] width 161 height 15
copy p "RE-AW"
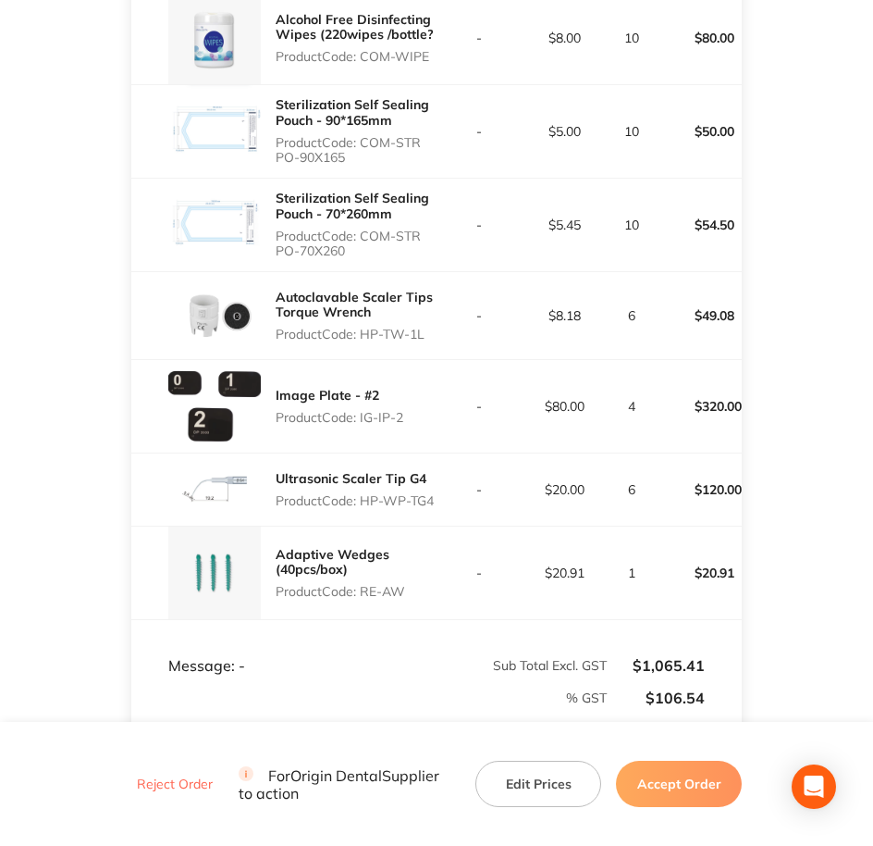
scroll to position [813, 0]
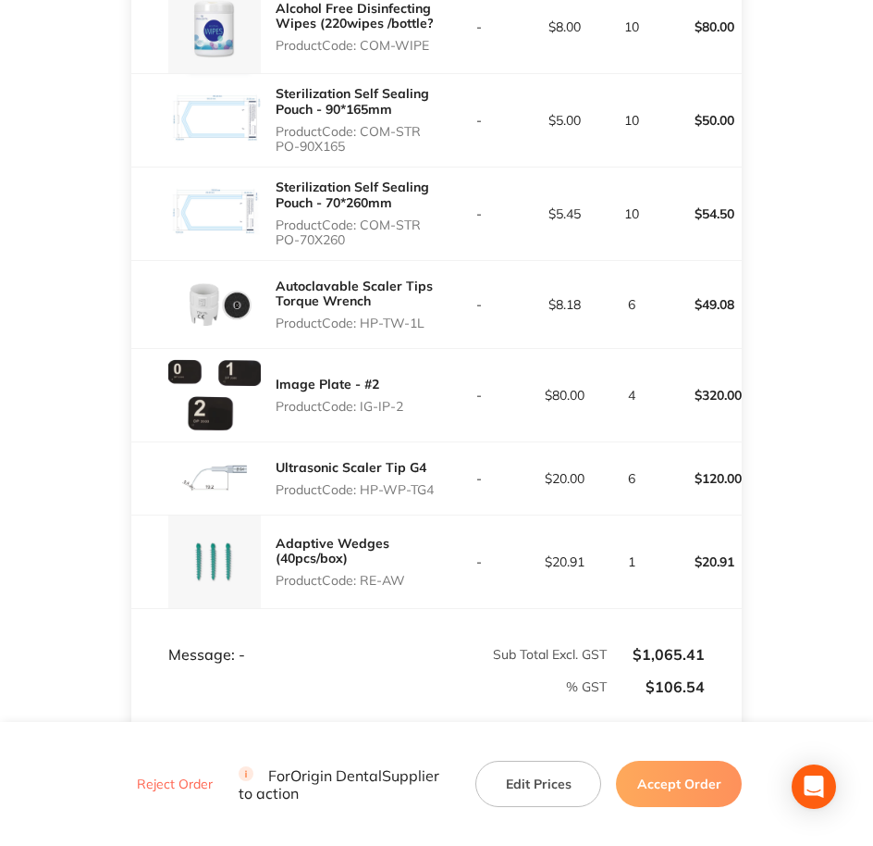
click at [701, 675] on button "Accept Order" at bounding box center [679, 783] width 126 height 46
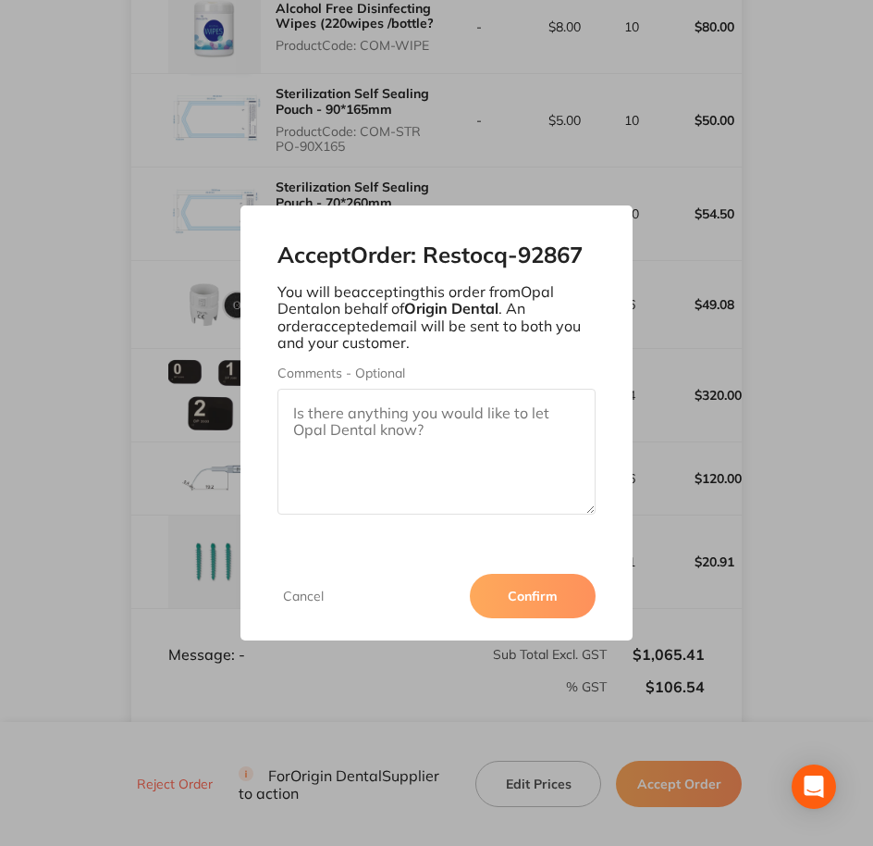
click at [457, 488] on textarea "Comments - Optional" at bounding box center [437, 452] width 319 height 126
paste textarea "SO-00001009"
type textarea "SO-00001009"
click at [543, 604] on button "Confirm" at bounding box center [533, 596] width 126 height 44
